Goal: Information Seeking & Learning: Learn about a topic

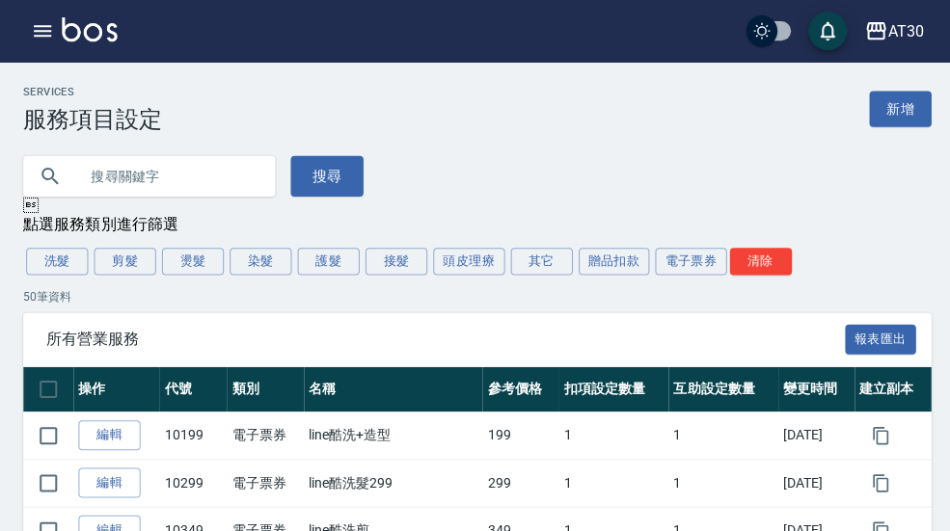
click at [46, 38] on icon "button" at bounding box center [42, 30] width 23 height 23
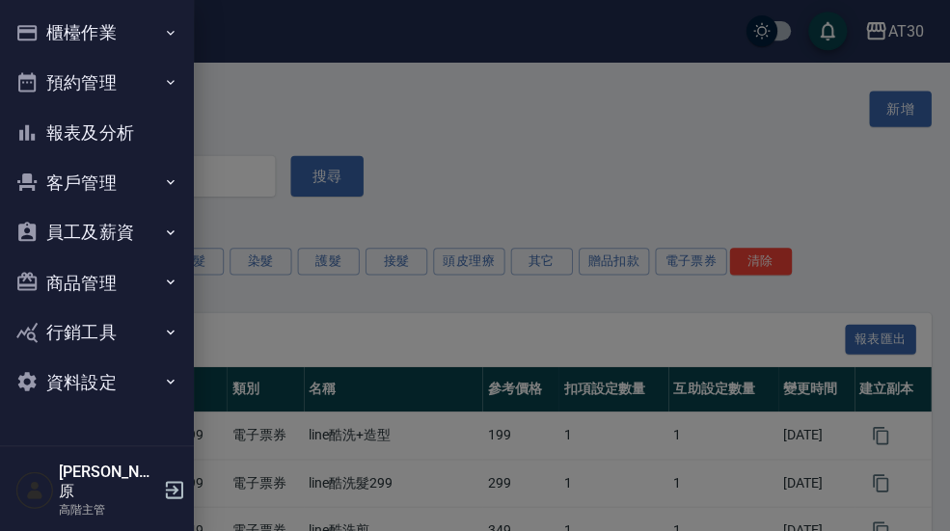
click at [153, 145] on button "報表及分析" at bounding box center [96, 132] width 177 height 50
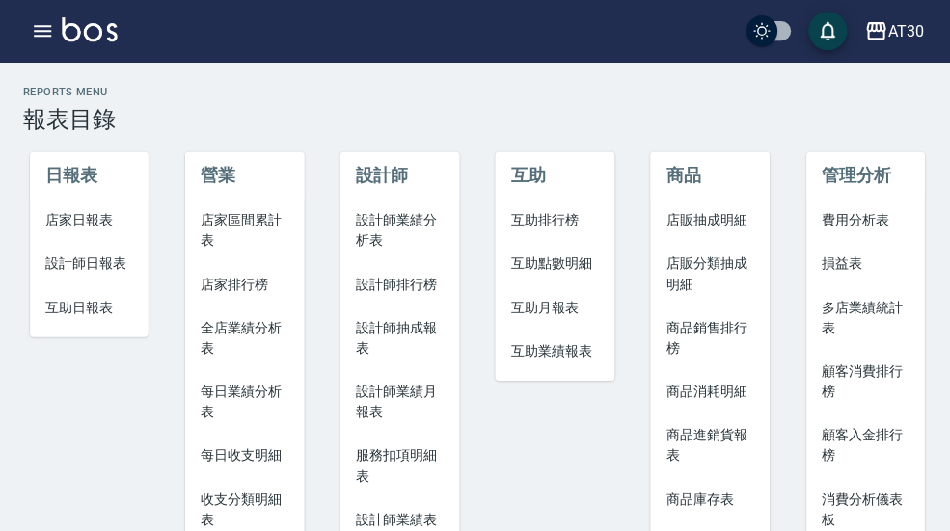
click at [423, 289] on span "設計師排行榜" at bounding box center [398, 283] width 88 height 20
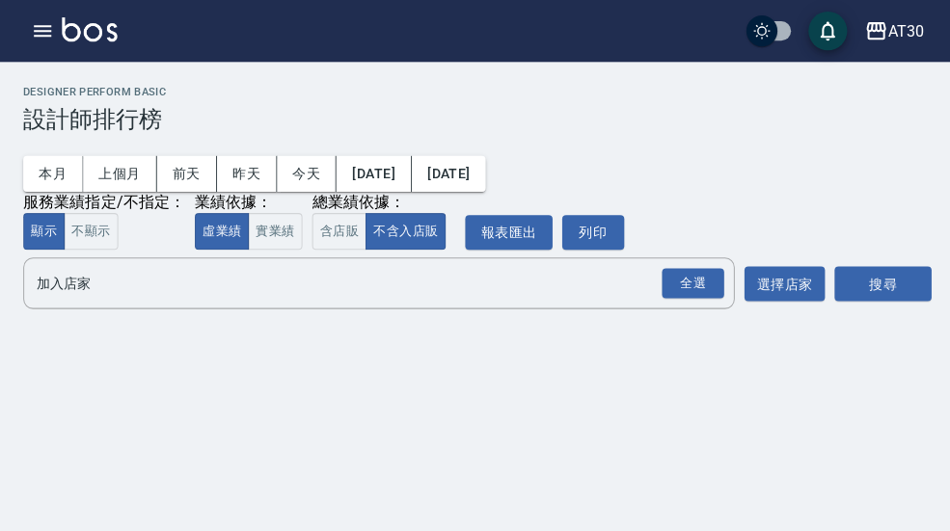
click at [53, 174] on button "本月" at bounding box center [53, 173] width 60 height 36
click at [284, 243] on button "實業績" at bounding box center [274, 231] width 54 height 38
click at [704, 282] on div "全選" at bounding box center [690, 282] width 62 height 30
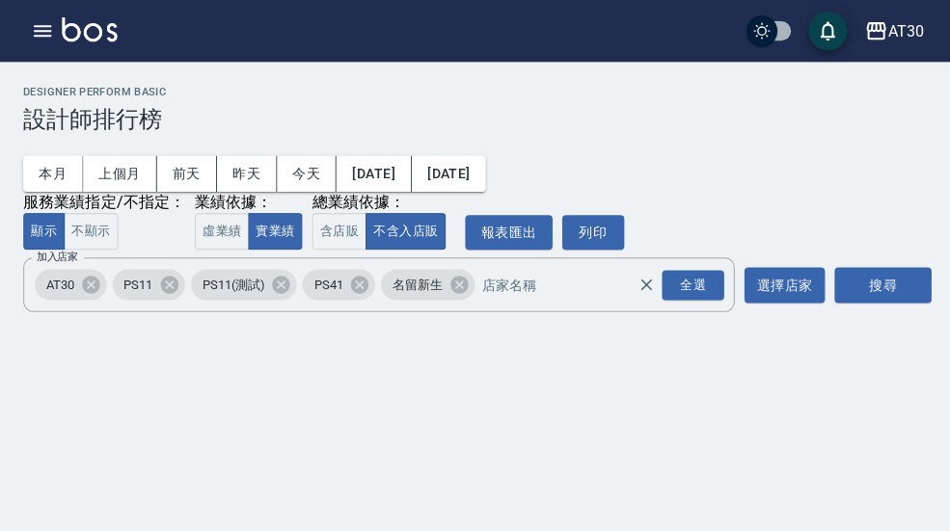
click at [77, 232] on button "不顯示" at bounding box center [91, 231] width 54 height 38
click at [896, 297] on button "搜尋" at bounding box center [878, 284] width 96 height 36
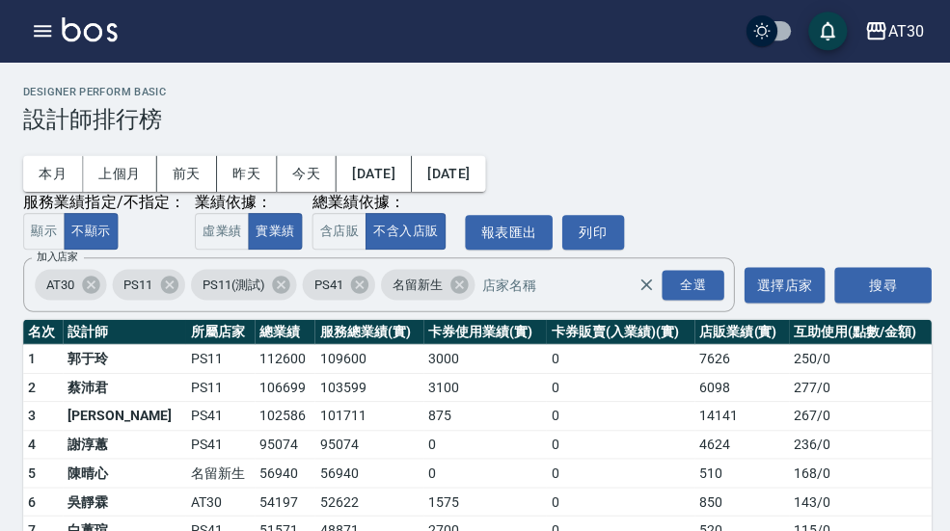
click at [46, 34] on icon "button" at bounding box center [42, 30] width 23 height 23
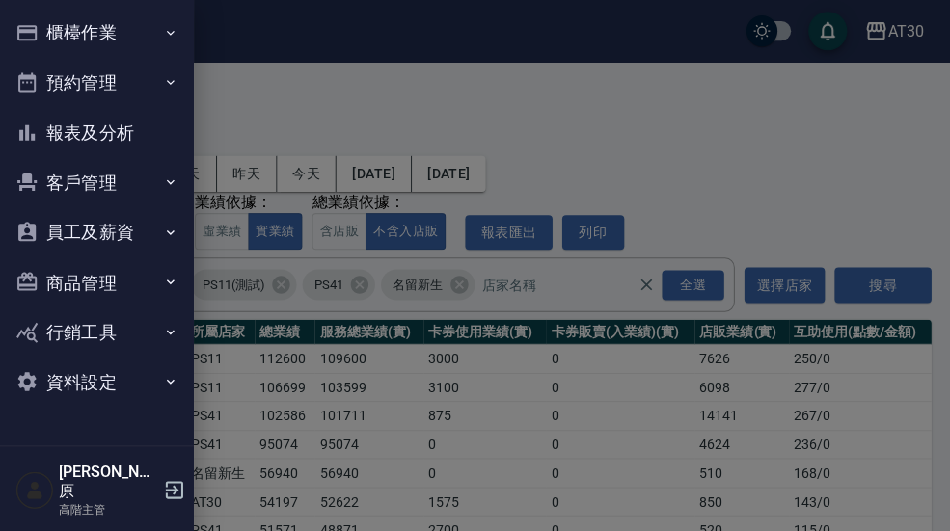
click at [128, 135] on button "報表及分析" at bounding box center [96, 132] width 177 height 50
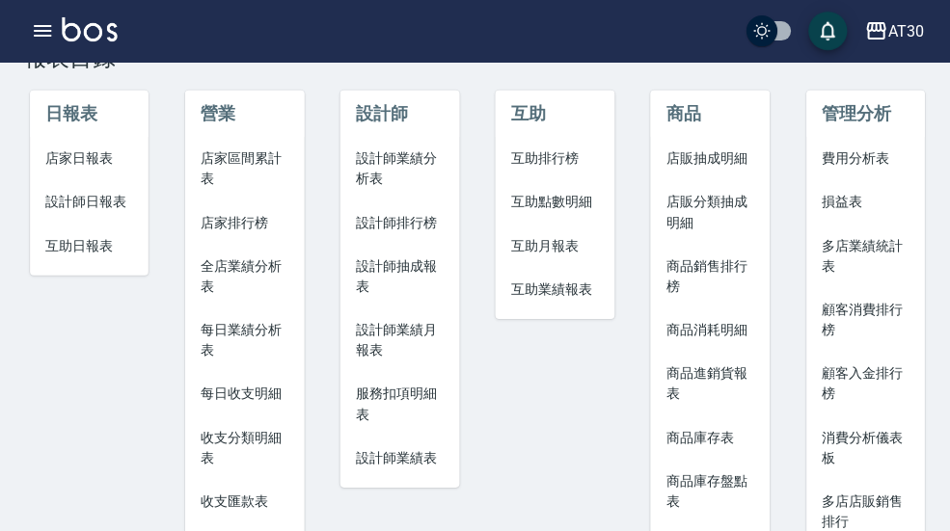
scroll to position [63, 0]
click at [721, 265] on span "商品銷售排行榜" at bounding box center [706, 274] width 88 height 40
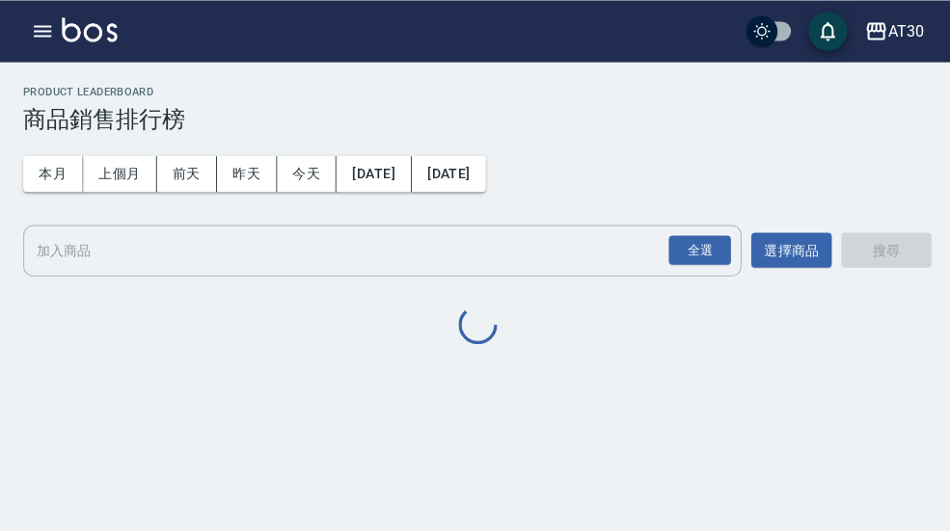
scroll to position [2, 0]
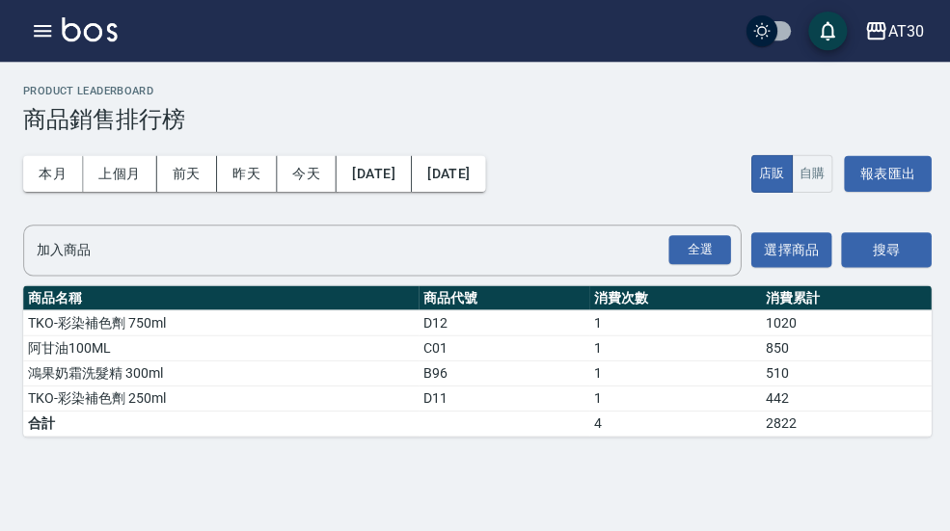
click at [882, 28] on icon "button" at bounding box center [871, 30] width 23 height 23
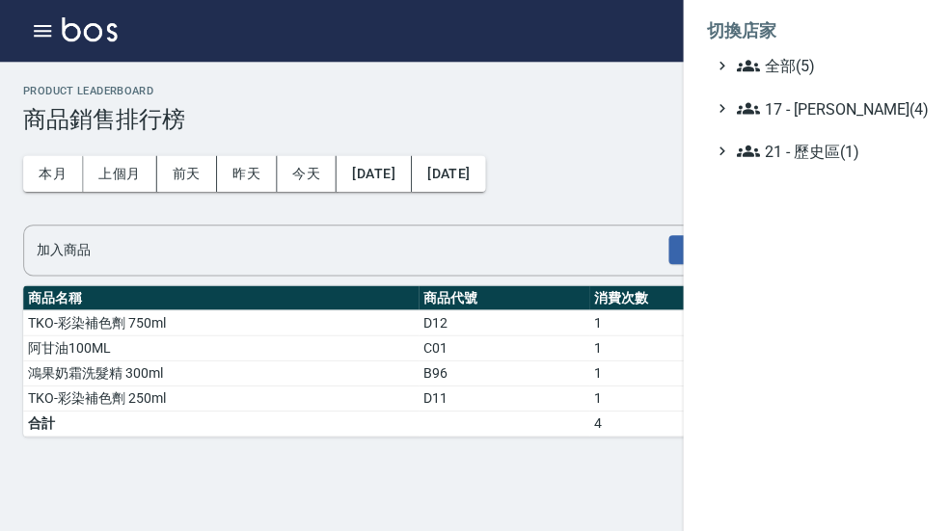
click at [869, 56] on span "全部(5)" at bounding box center [826, 65] width 186 height 23
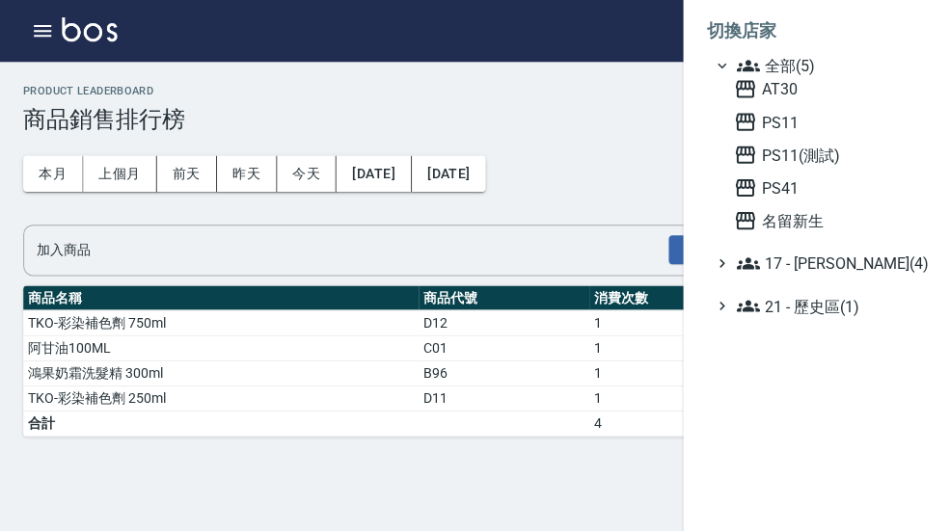
click at [799, 192] on span "PS41" at bounding box center [824, 186] width 189 height 23
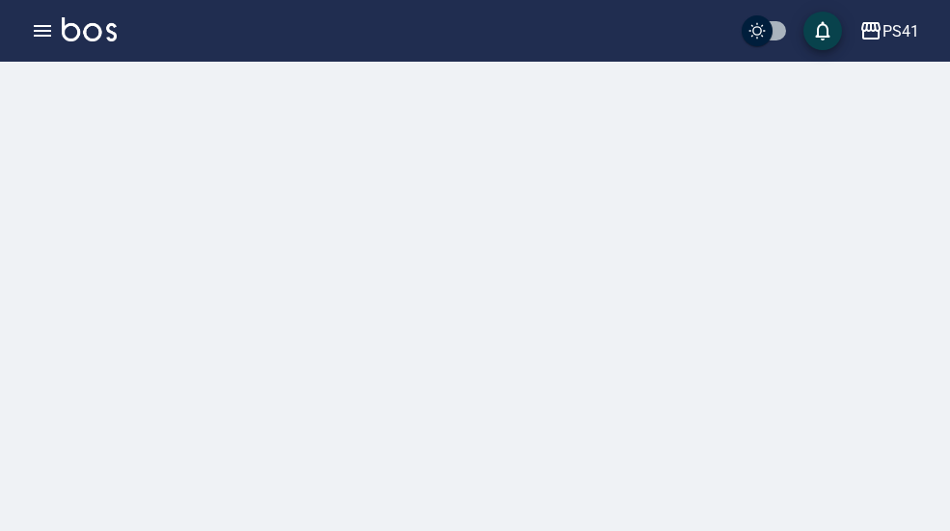
scroll to position [58, 0]
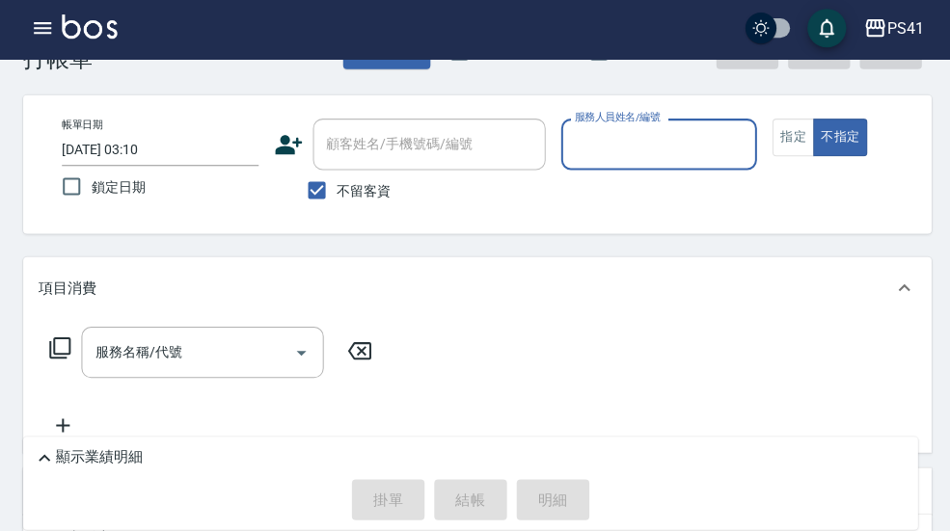
click at [39, 32] on icon "button" at bounding box center [42, 31] width 17 height 12
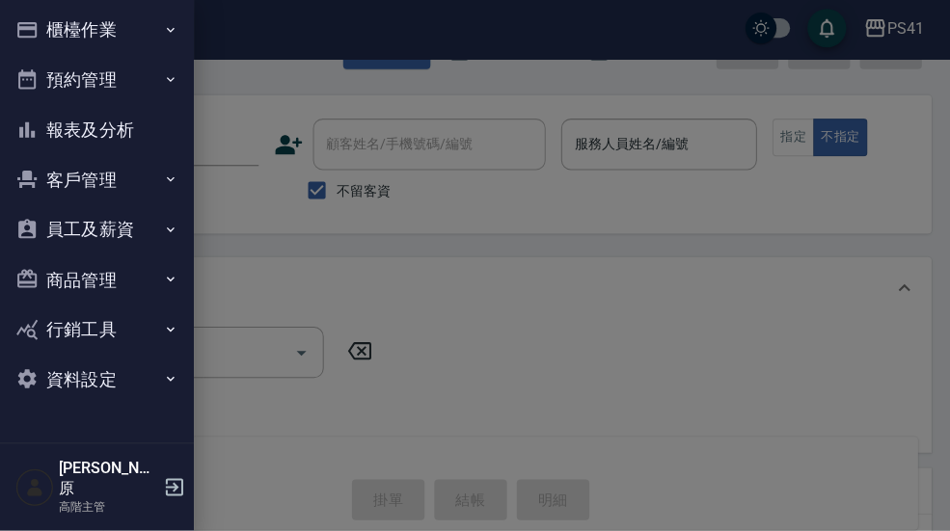
click at [128, 121] on button "報表及分析" at bounding box center [96, 132] width 177 height 50
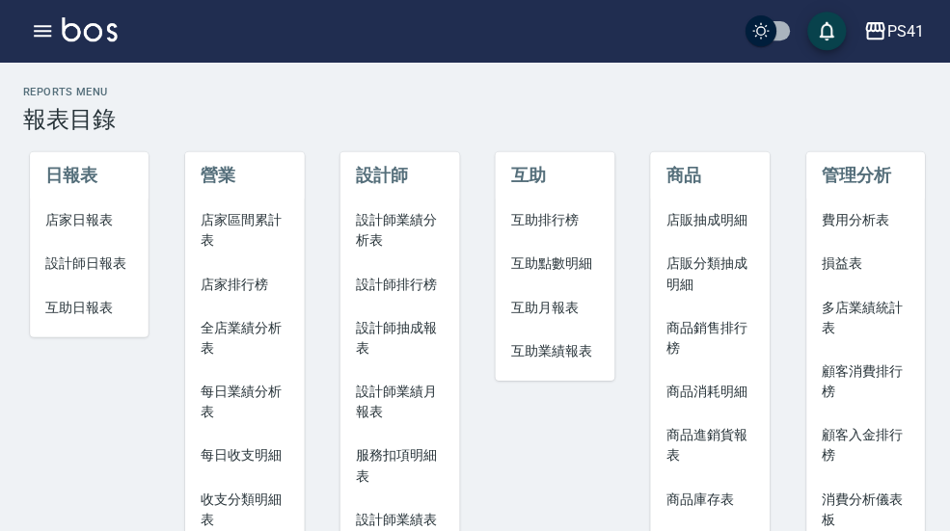
click at [735, 328] on span "商品銷售排行榜" at bounding box center [706, 336] width 88 height 40
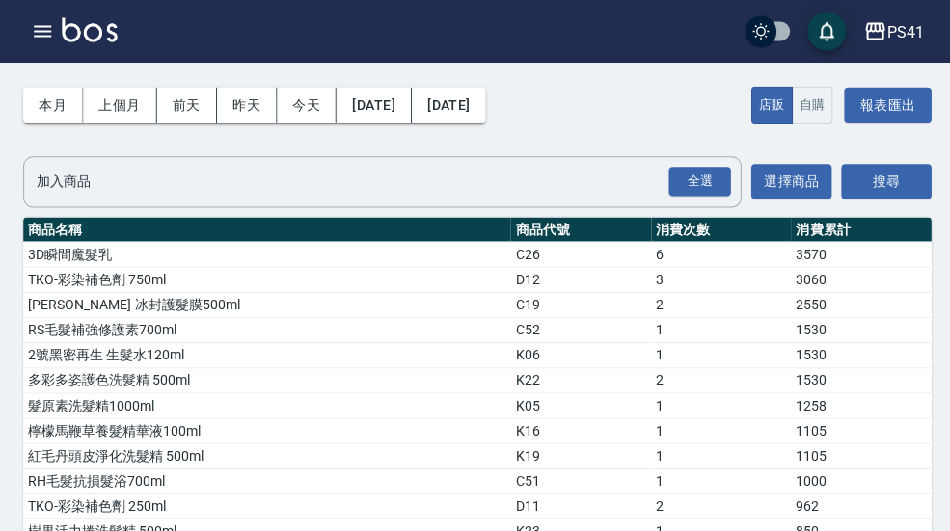
scroll to position [73, 0]
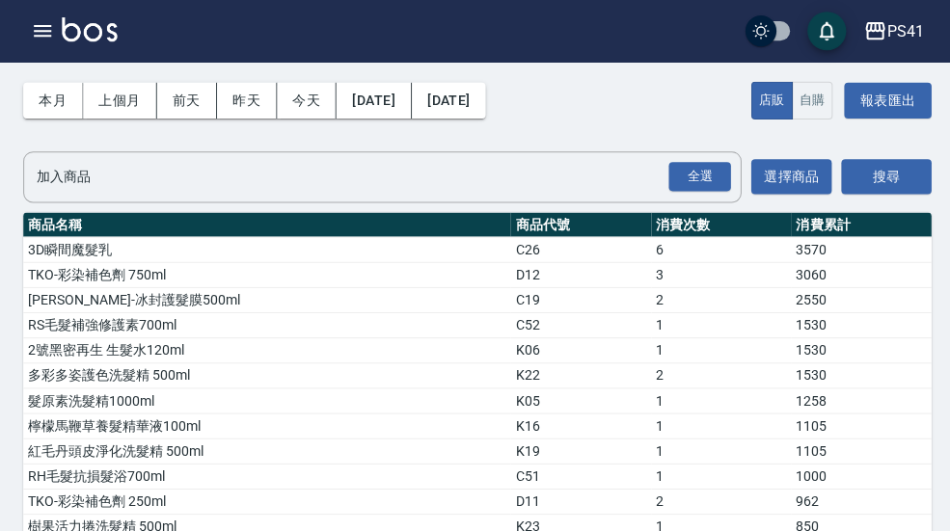
click at [126, 105] on button "上個月" at bounding box center [119, 100] width 73 height 36
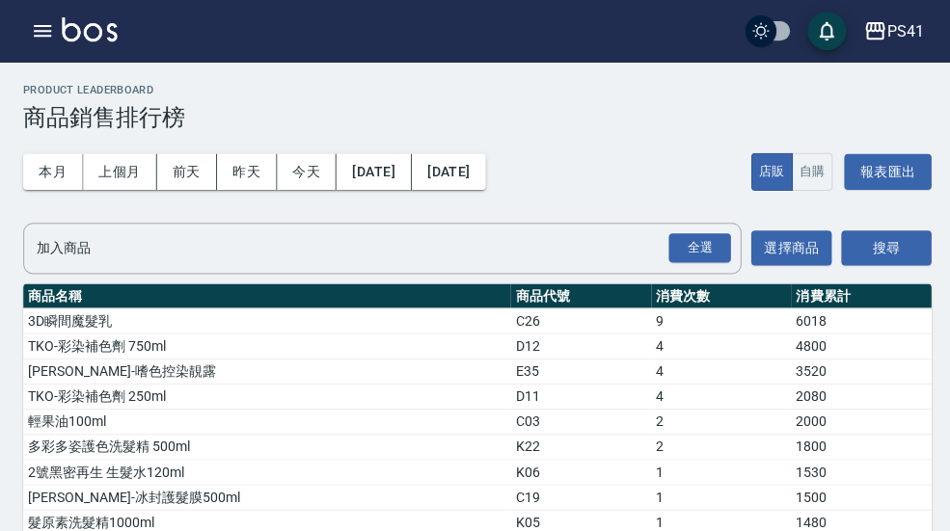
click at [847, 457] on td "1530" at bounding box center [857, 469] width 140 height 25
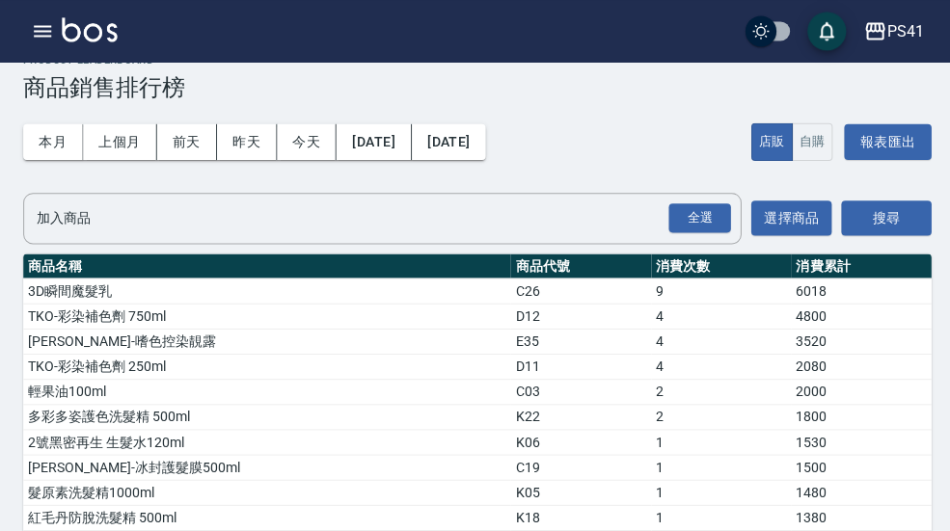
scroll to position [0, 0]
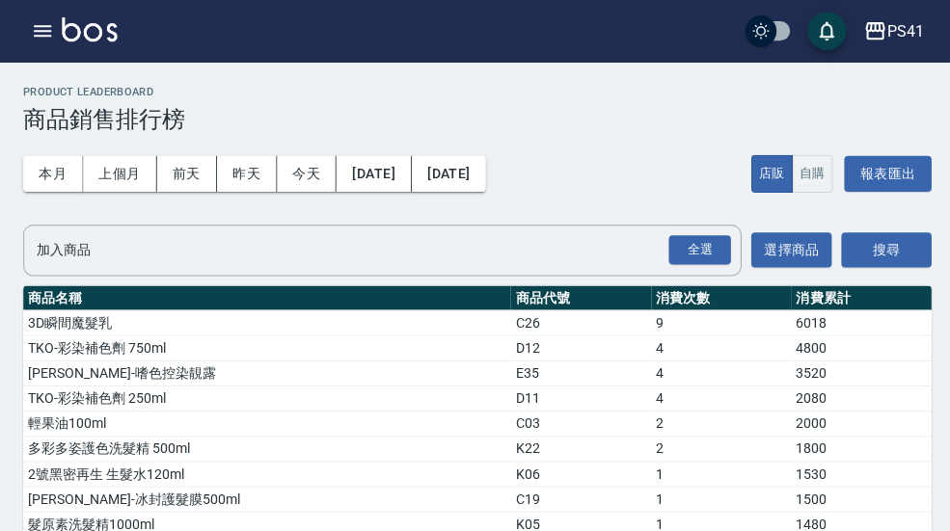
click at [64, 21] on img at bounding box center [89, 29] width 55 height 24
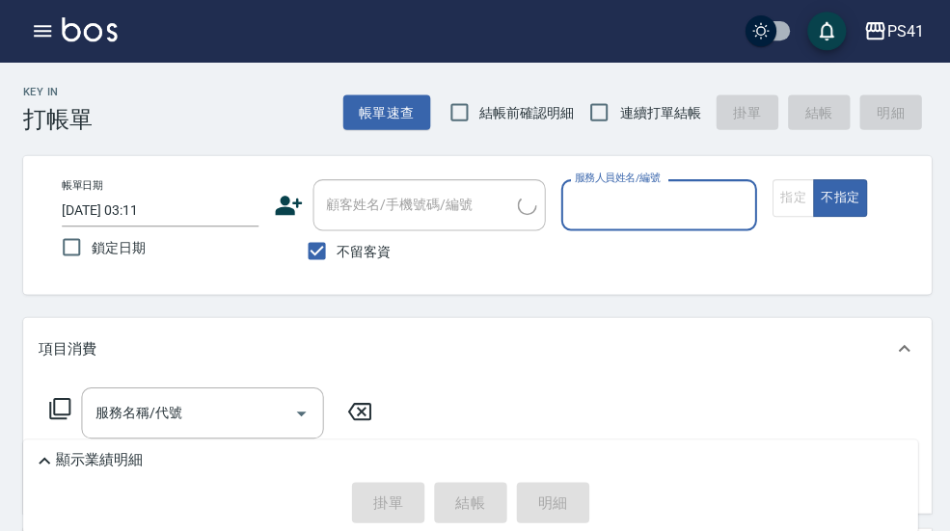
click at [25, 35] on button "button" at bounding box center [42, 31] width 39 height 39
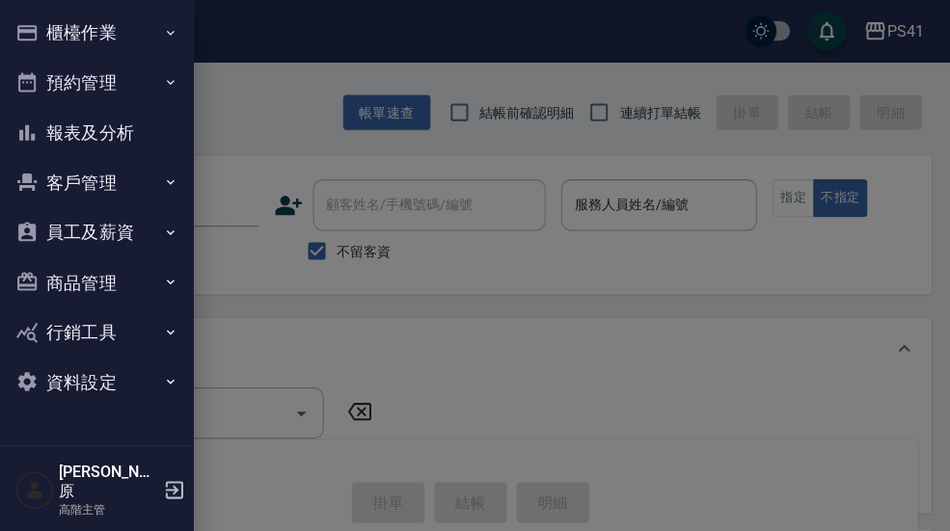
click at [168, 283] on icon "button" at bounding box center [169, 280] width 15 height 15
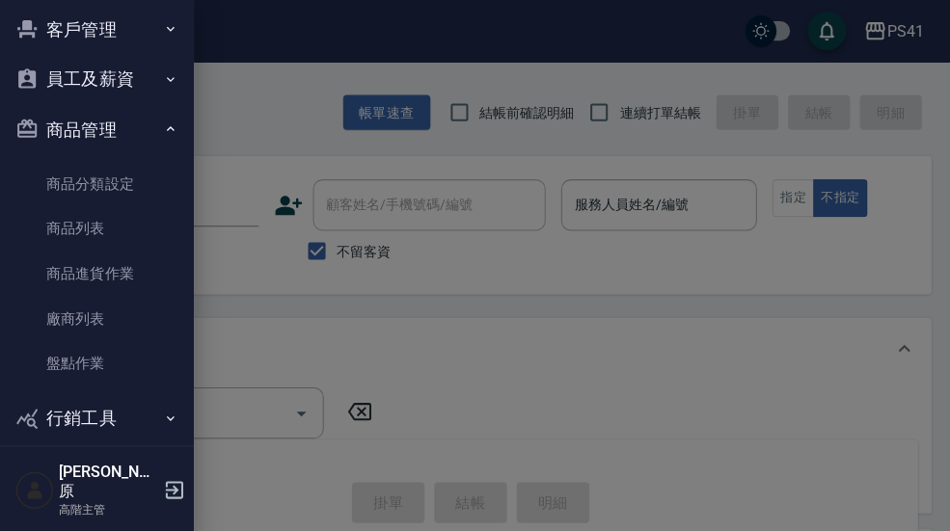
scroll to position [153, 0]
click at [102, 221] on link "商品列表" at bounding box center [96, 226] width 177 height 44
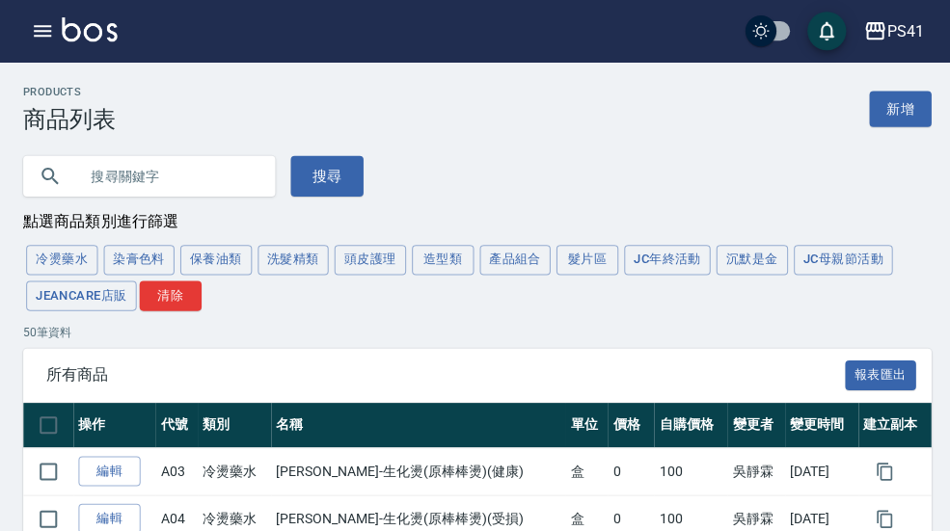
click at [303, 262] on button "洗髮精類" at bounding box center [291, 259] width 71 height 30
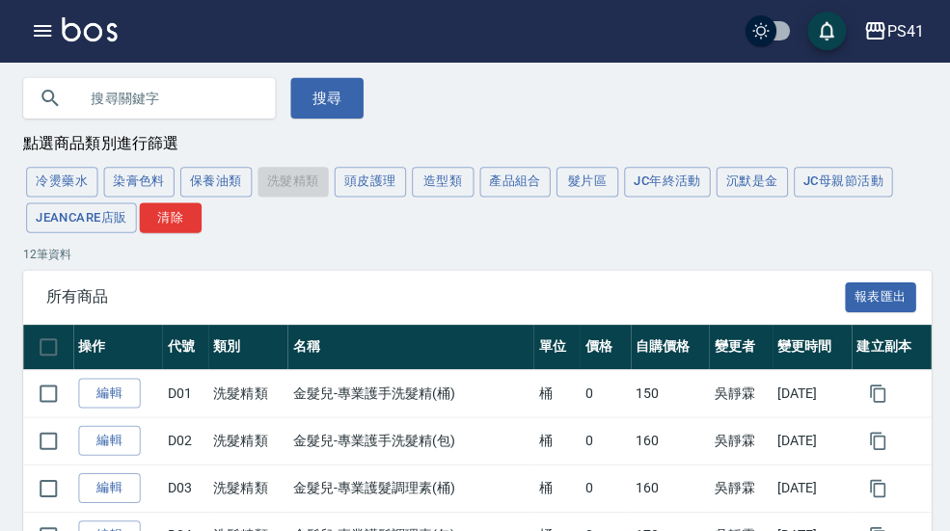
scroll to position [95, 0]
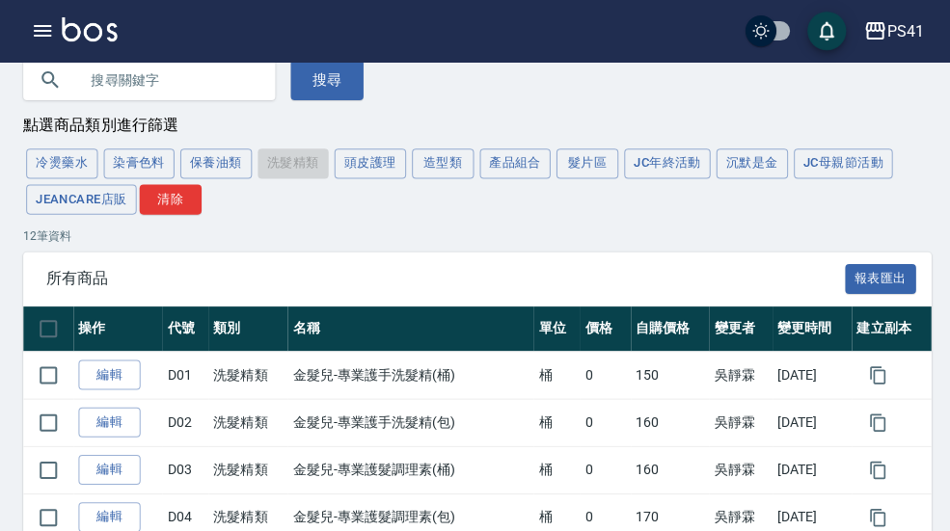
click at [213, 171] on button "保養油類" at bounding box center [214, 163] width 71 height 30
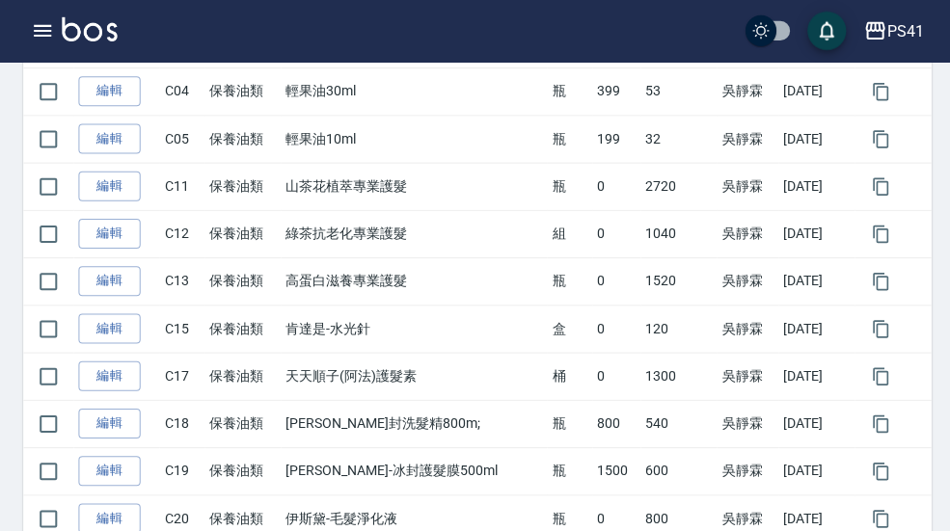
scroll to position [521, 0]
click at [654, 489] on td "600" at bounding box center [675, 467] width 76 height 47
click at [118, 463] on link "編輯" at bounding box center [109, 468] width 62 height 30
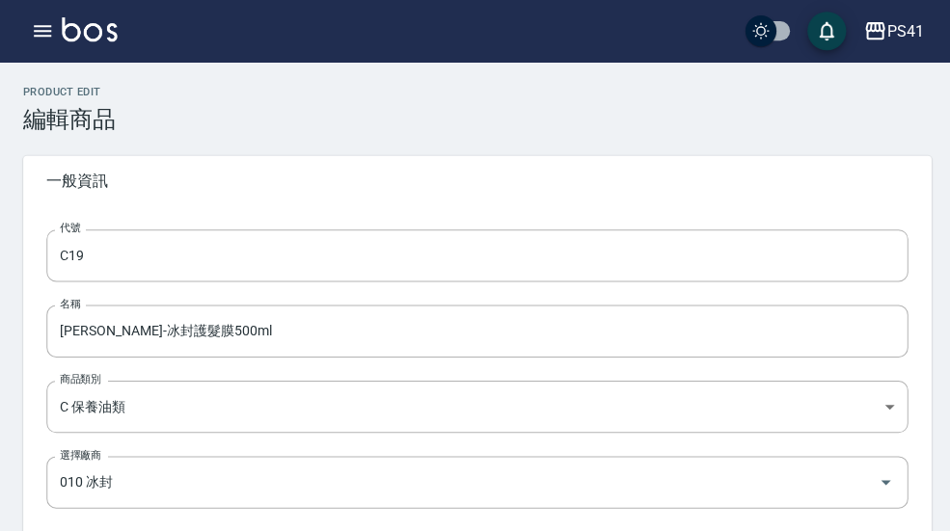
click at [56, 37] on button "button" at bounding box center [42, 31] width 39 height 39
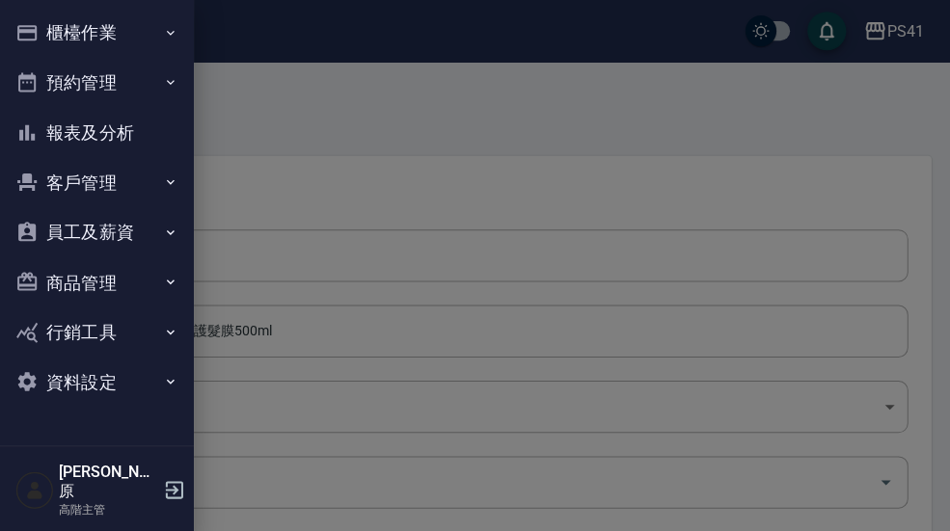
click at [167, 280] on icon "button" at bounding box center [169, 280] width 15 height 15
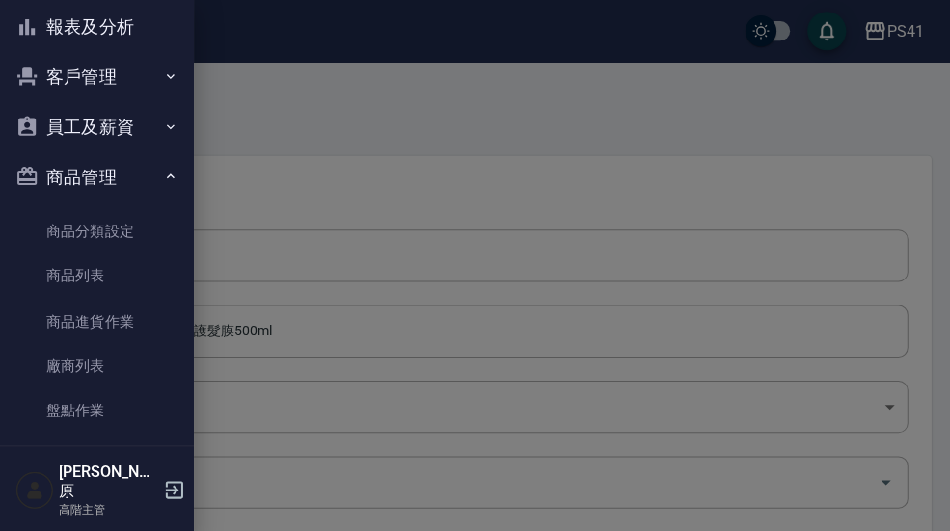
scroll to position [117, 0]
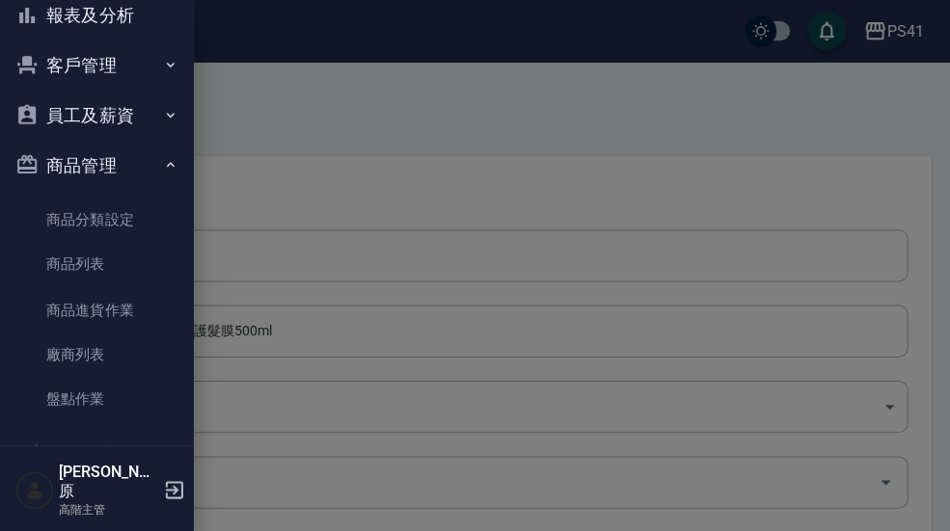
click at [113, 359] on link "廠商列表" at bounding box center [96, 353] width 177 height 44
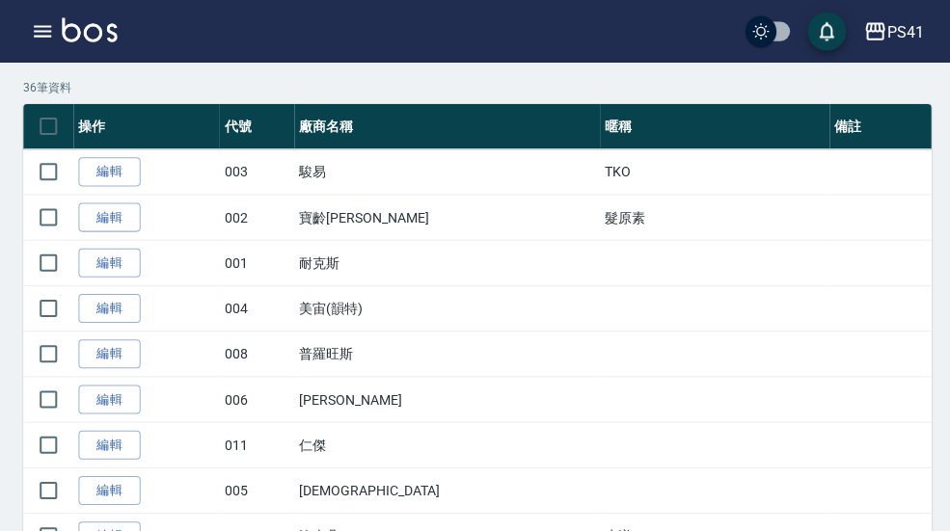
scroll to position [77, 0]
click at [44, 49] on button "button" at bounding box center [42, 31] width 39 height 39
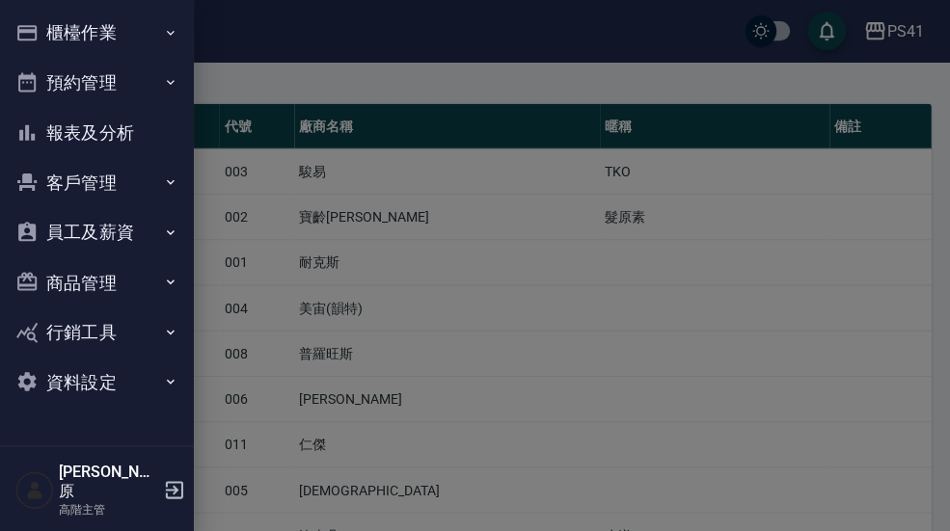
click at [157, 275] on button "商品管理" at bounding box center [96, 281] width 177 height 50
click at [113, 370] on link "商品列表" at bounding box center [96, 380] width 177 height 44
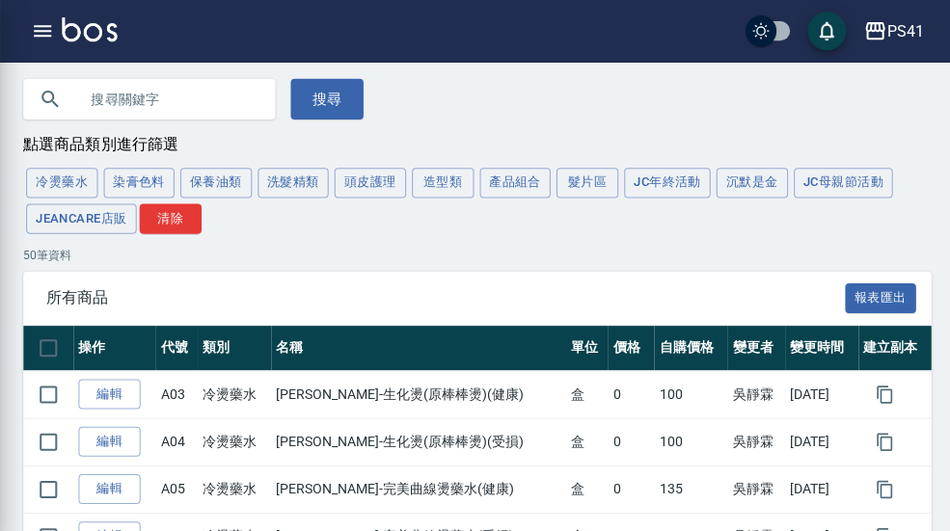
scroll to position [55, 0]
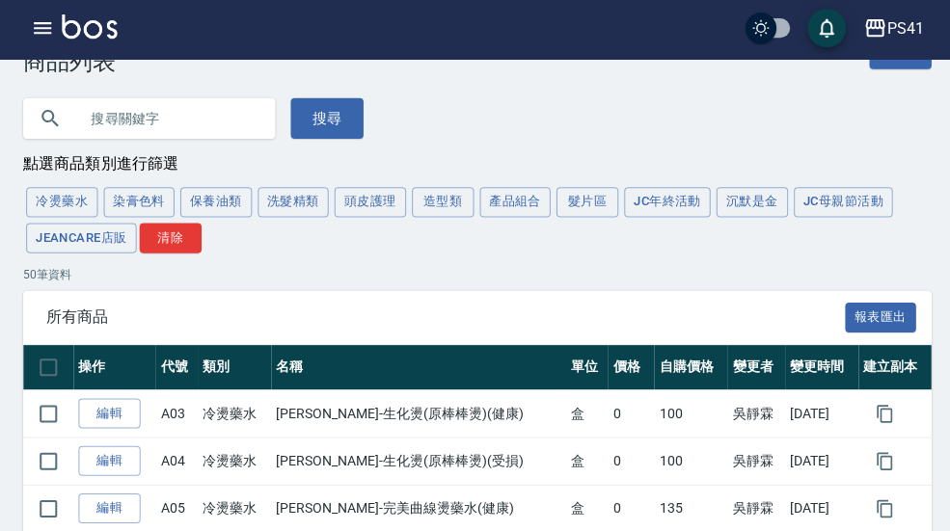
click at [218, 208] on button "保養油類" at bounding box center [214, 204] width 71 height 30
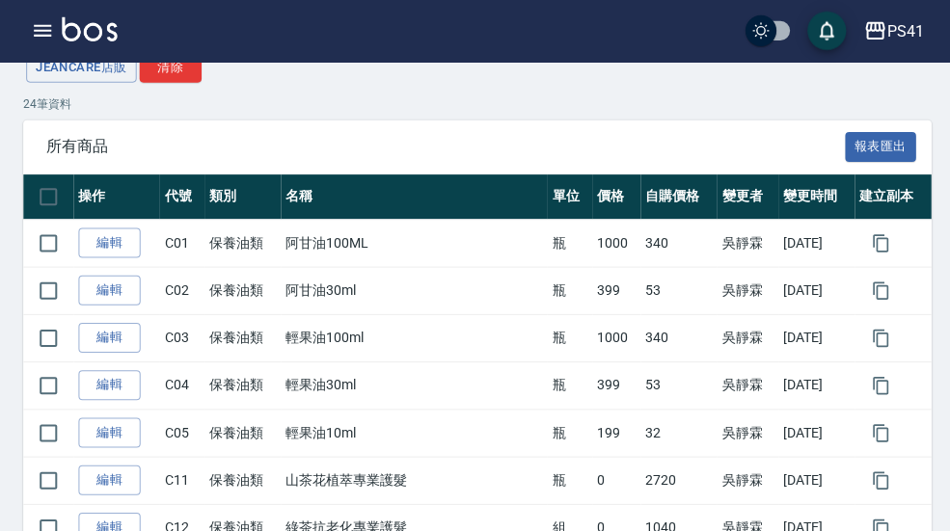
scroll to position [0, 0]
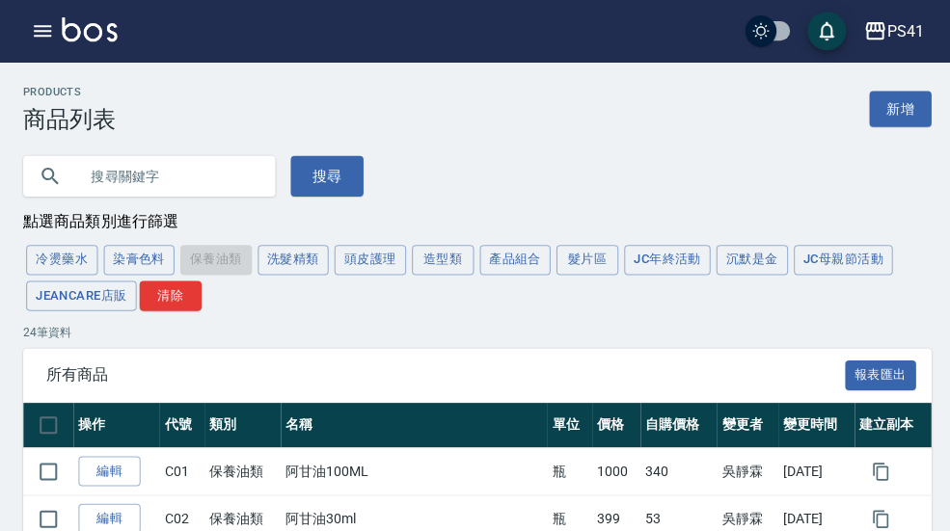
click at [33, 40] on icon "button" at bounding box center [42, 30] width 23 height 23
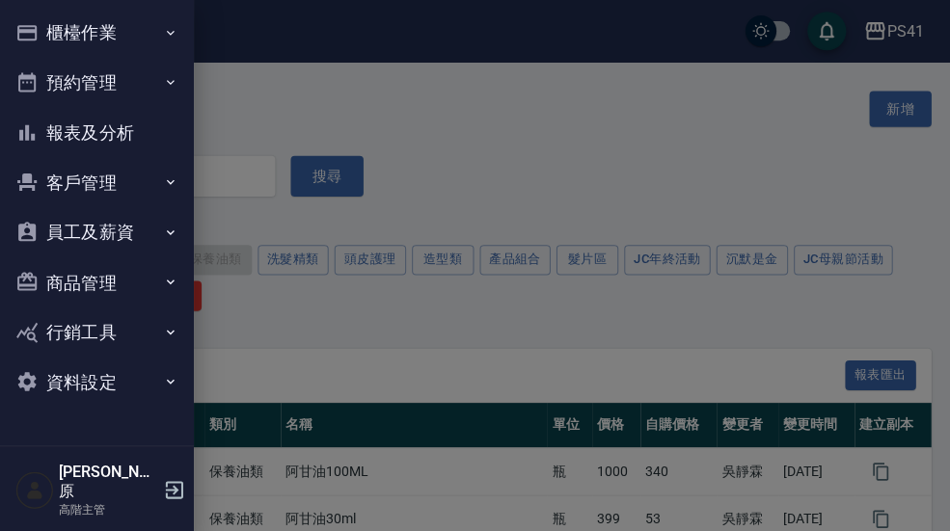
click at [141, 131] on button "報表及分析" at bounding box center [96, 132] width 177 height 50
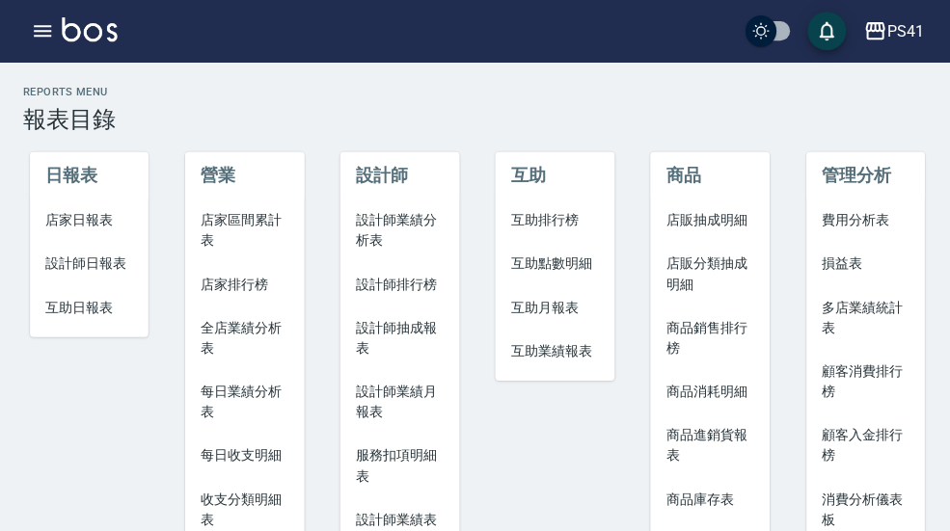
click at [716, 331] on span "商品銷售排行榜" at bounding box center [706, 336] width 88 height 40
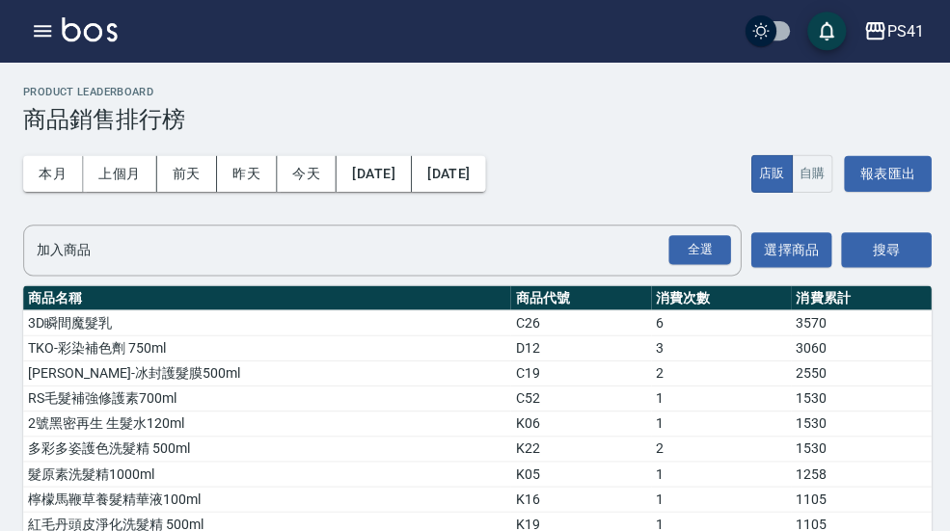
click at [103, 175] on button "上個月" at bounding box center [119, 173] width 73 height 36
